Goal: Task Accomplishment & Management: Manage account settings

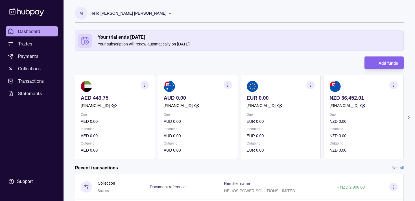
click at [354, 100] on p "NZD 36,452.01" at bounding box center [363, 98] width 68 height 6
click at [393, 84] on icon "button" at bounding box center [393, 85] width 4 height 4
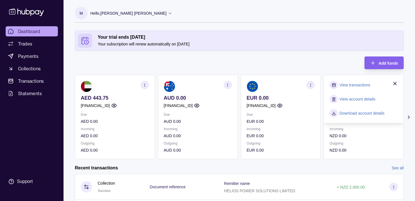
click at [365, 99] on link "View account details" at bounding box center [357, 99] width 36 height 6
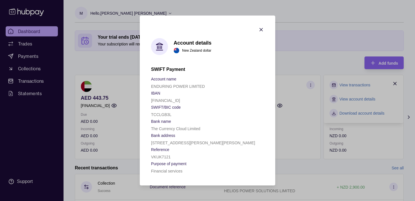
click at [258, 27] on icon "button" at bounding box center [261, 30] width 6 height 6
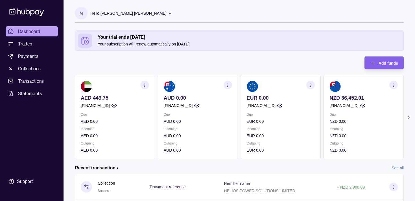
click at [395, 85] on section "button" at bounding box center [393, 85] width 8 height 8
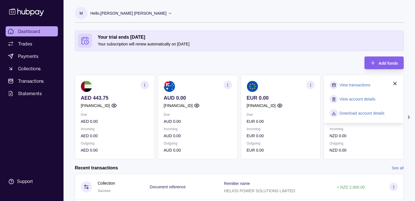
click at [374, 85] on section "View transactions" at bounding box center [363, 85] width 68 height 8
click at [352, 83] on link "View transactions" at bounding box center [354, 85] width 31 height 6
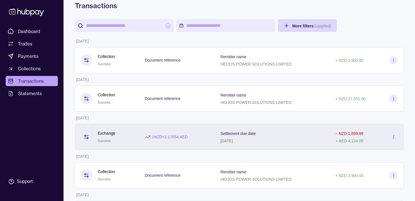
scroll to position [20, 0]
